Goal: Navigation & Orientation: Understand site structure

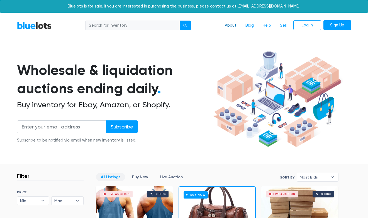
click at [228, 24] on link "About" at bounding box center [230, 25] width 21 height 11
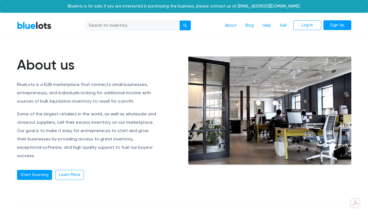
click at [31, 26] on link "BlueLots" at bounding box center [34, 25] width 35 height 8
